Goal: Task Accomplishment & Management: Use online tool/utility

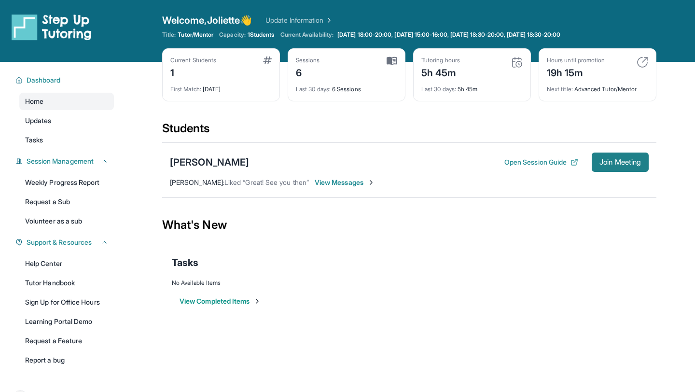
click at [348, 165] on span "Join Meeting" at bounding box center [619, 162] width 41 height 6
click at [348, 163] on button "Open Session Guide" at bounding box center [541, 162] width 74 height 10
